Goal: Navigation & Orientation: Find specific page/section

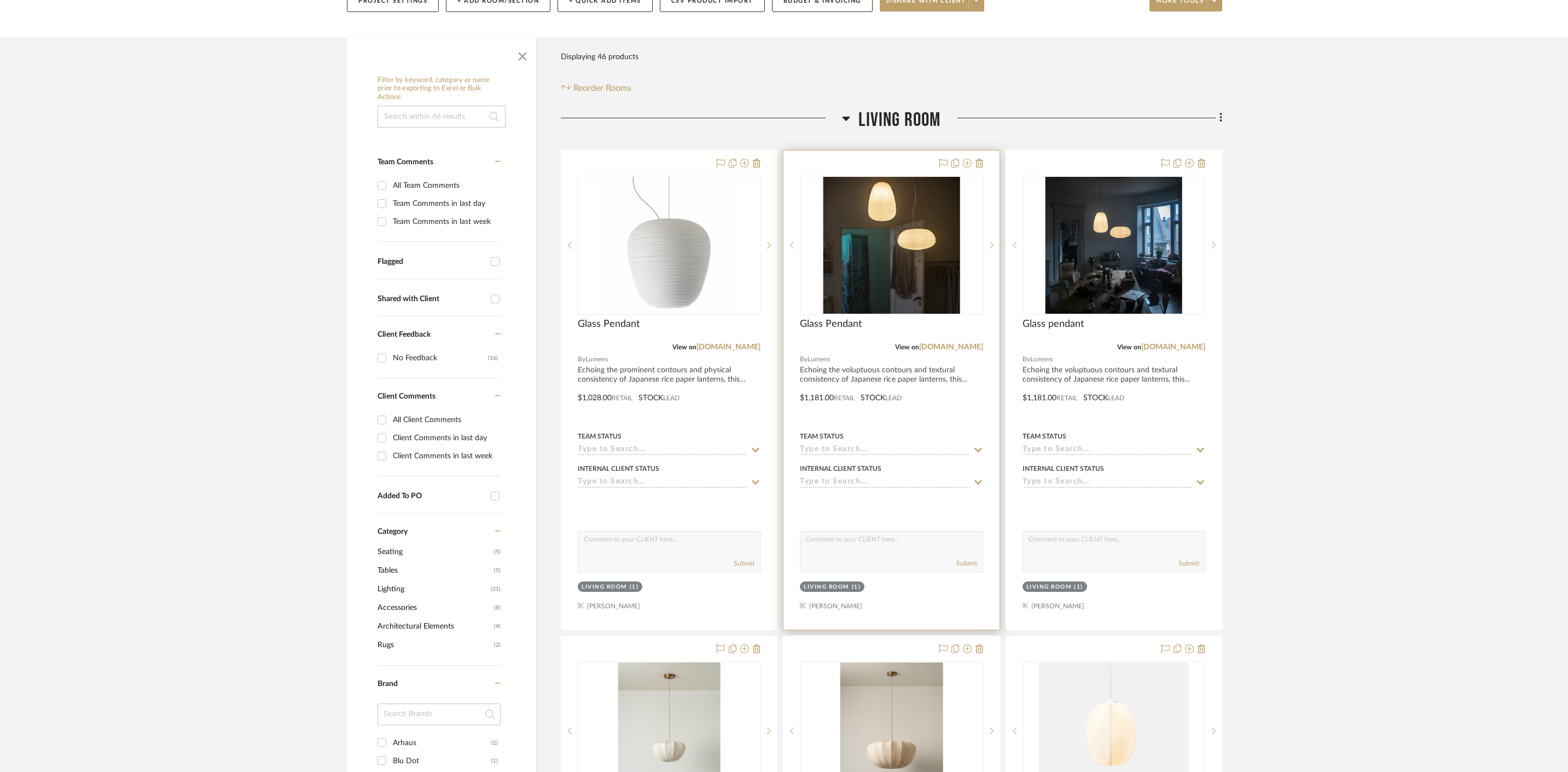
scroll to position [162, 0]
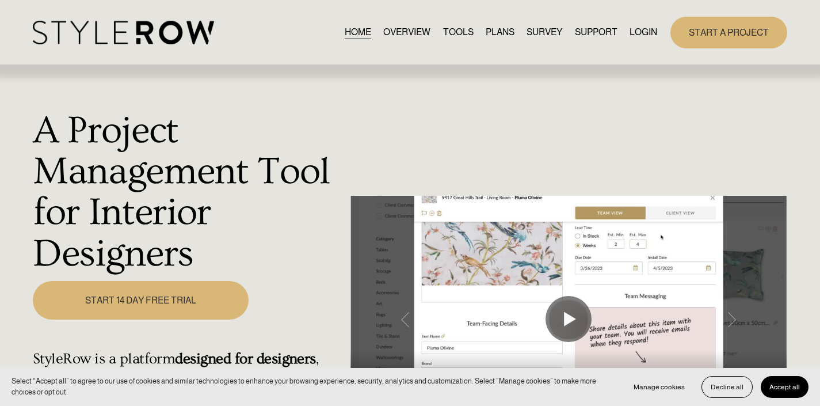
click at [646, 30] on link "LOGIN" at bounding box center [644, 33] width 28 height 16
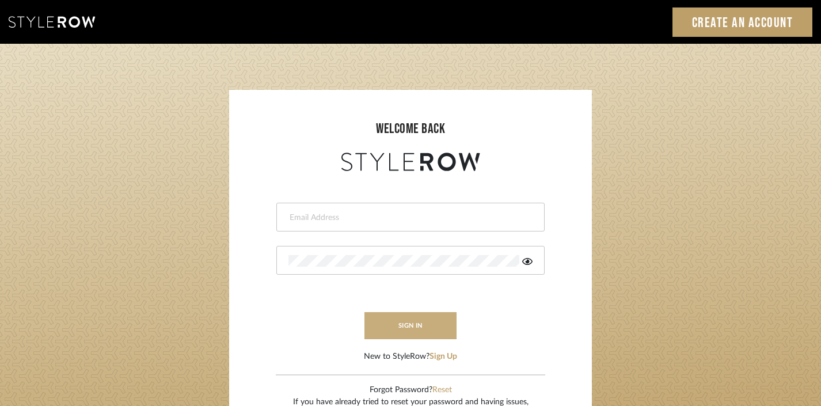
type input "divya.aok@gmail.com"
click at [409, 321] on button "sign in" at bounding box center [410, 325] width 92 height 27
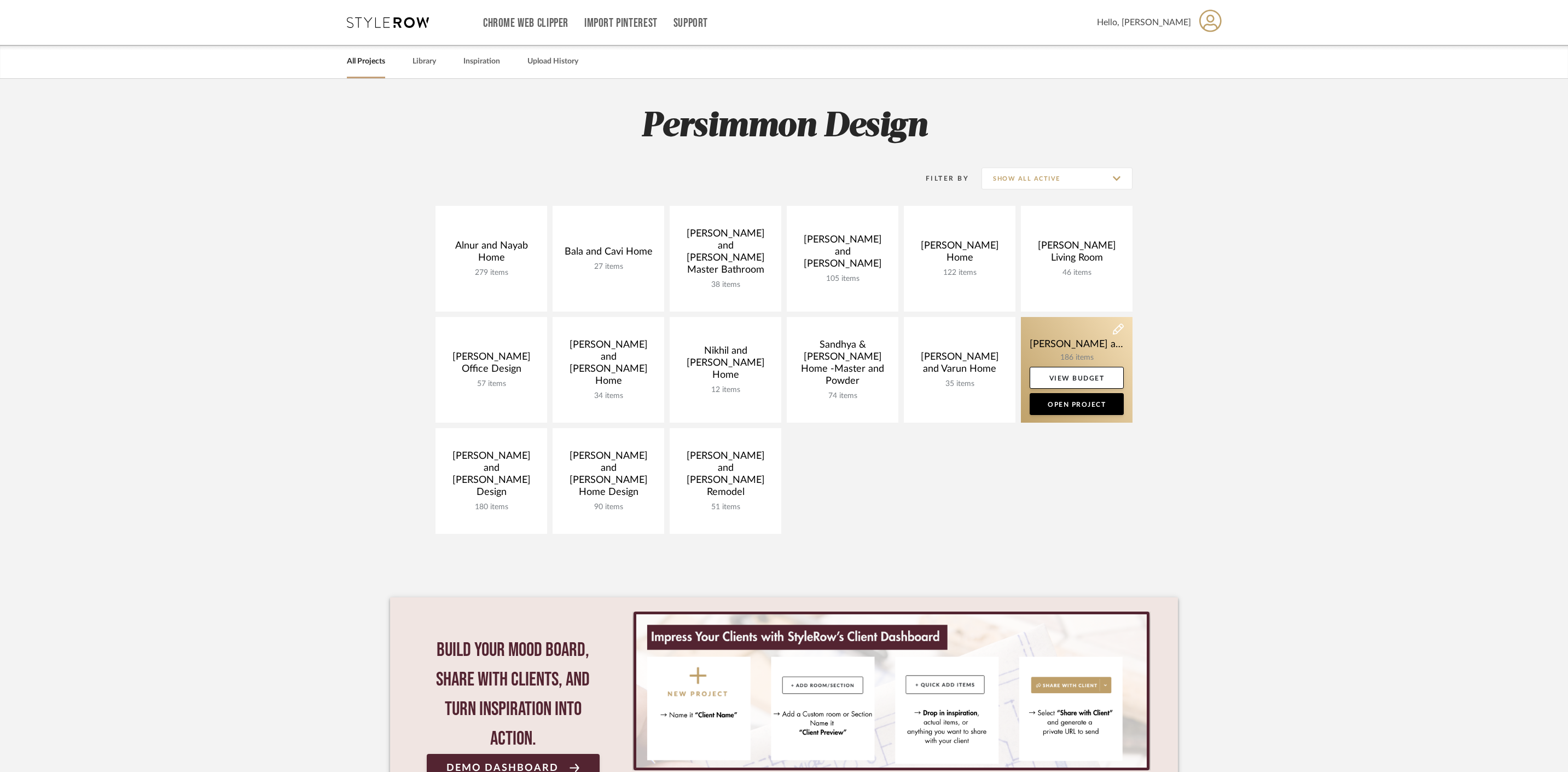
click at [1061, 345] on link at bounding box center [1076, 369] width 111 height 106
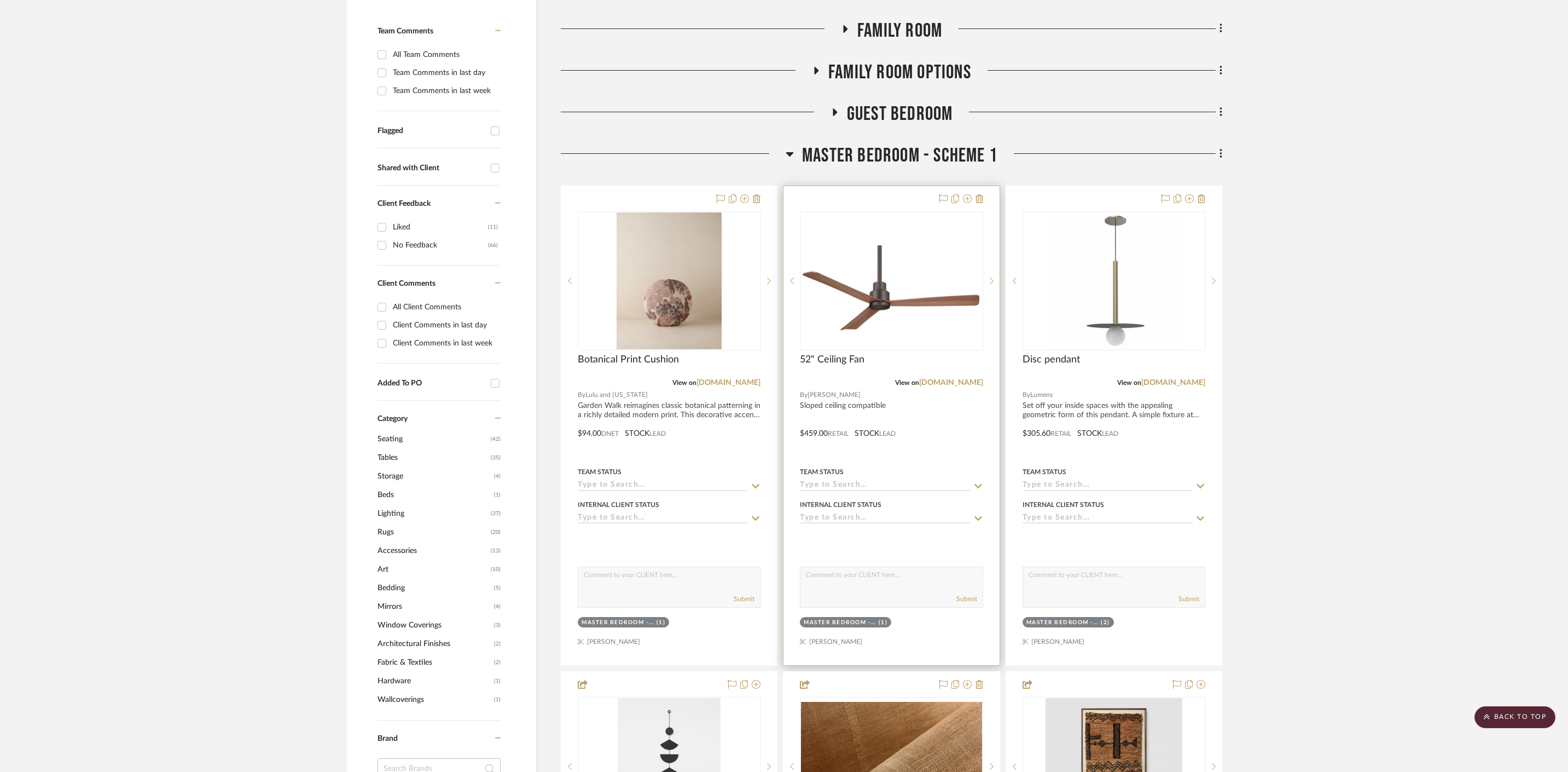
scroll to position [310, 0]
